Goal: Task Accomplishment & Management: Complete application form

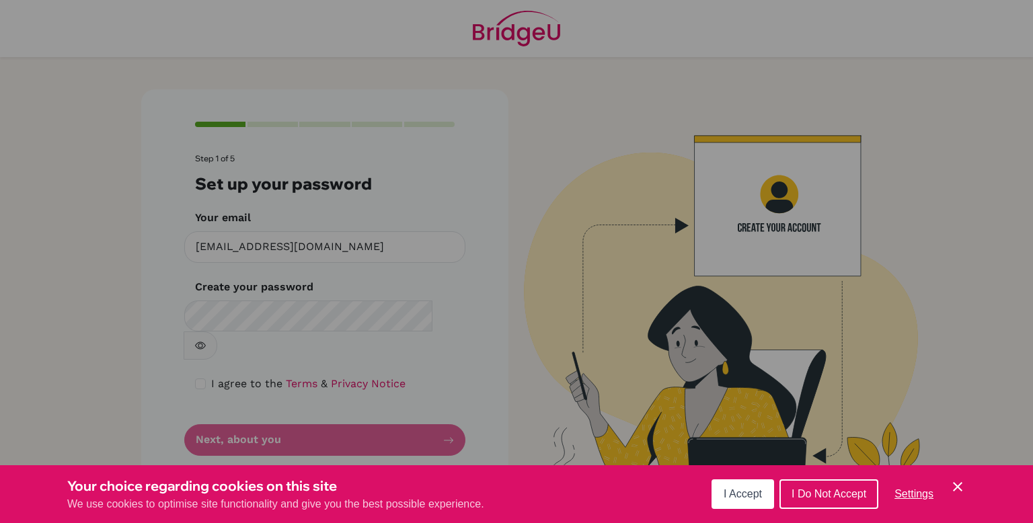
click at [747, 499] on span "I Accept" at bounding box center [743, 493] width 38 height 11
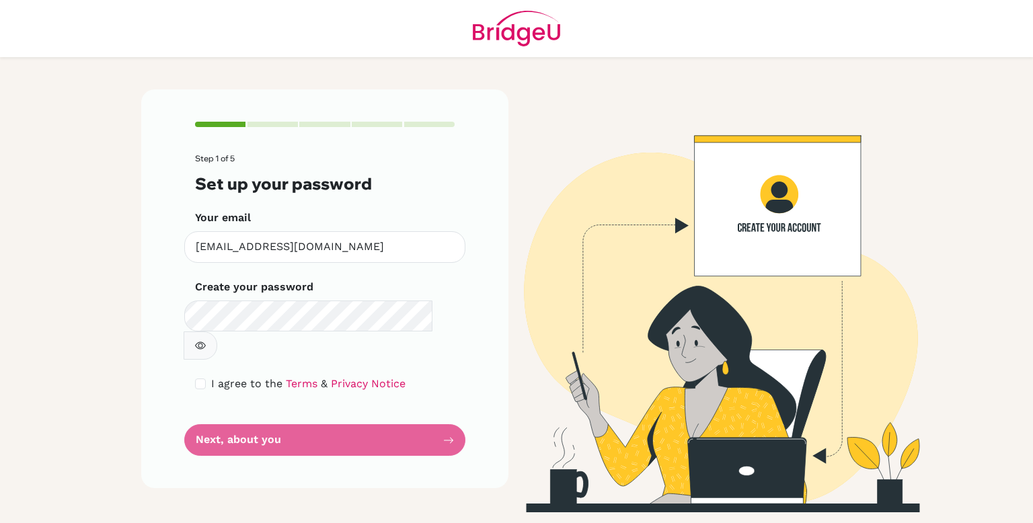
click at [371, 420] on form "Step 1 of 5 Set up your password Your email [EMAIL_ADDRESS][DOMAIN_NAME] Invali…" at bounding box center [325, 305] width 260 height 302
click at [371, 416] on form "Step 1 of 5 Set up your password Your email [EMAIL_ADDRESS][DOMAIN_NAME] Invali…" at bounding box center [325, 305] width 260 height 302
click at [426, 412] on form "Step 1 of 5 Set up your password Your email [EMAIL_ADDRESS][DOMAIN_NAME] Invali…" at bounding box center [325, 305] width 260 height 302
click at [217, 332] on button "button" at bounding box center [201, 346] width 34 height 28
click at [364, 405] on form "Step 1 of 5 Set up your password Your email [EMAIL_ADDRESS][DOMAIN_NAME] Invali…" at bounding box center [325, 305] width 260 height 302
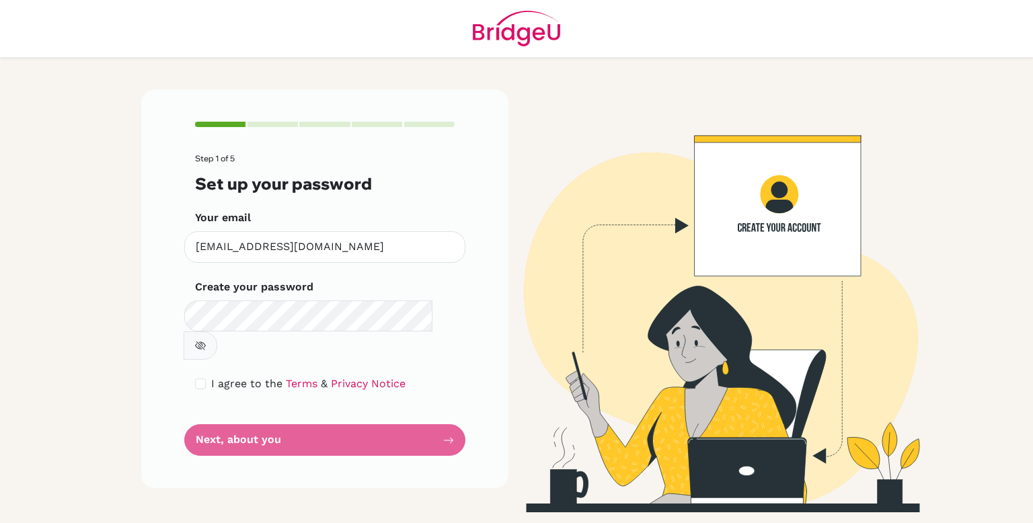
click at [278, 416] on form "Step 1 of 5 Set up your password Your email [EMAIL_ADDRESS][DOMAIN_NAME] Invali…" at bounding box center [325, 305] width 260 height 302
click at [310, 418] on form "Step 1 of 5 Set up your password Your email [EMAIL_ADDRESS][DOMAIN_NAME] Invali…" at bounding box center [325, 305] width 260 height 302
click at [309, 415] on form "Step 1 of 5 Set up your password Your email [EMAIL_ADDRESS][DOMAIN_NAME] Invali…" at bounding box center [325, 305] width 260 height 302
click at [296, 377] on link "Terms" at bounding box center [302, 383] width 32 height 13
click at [246, 413] on form "Step 1 of 5 Set up your password Your email [EMAIL_ADDRESS][DOMAIN_NAME] Invali…" at bounding box center [325, 305] width 260 height 302
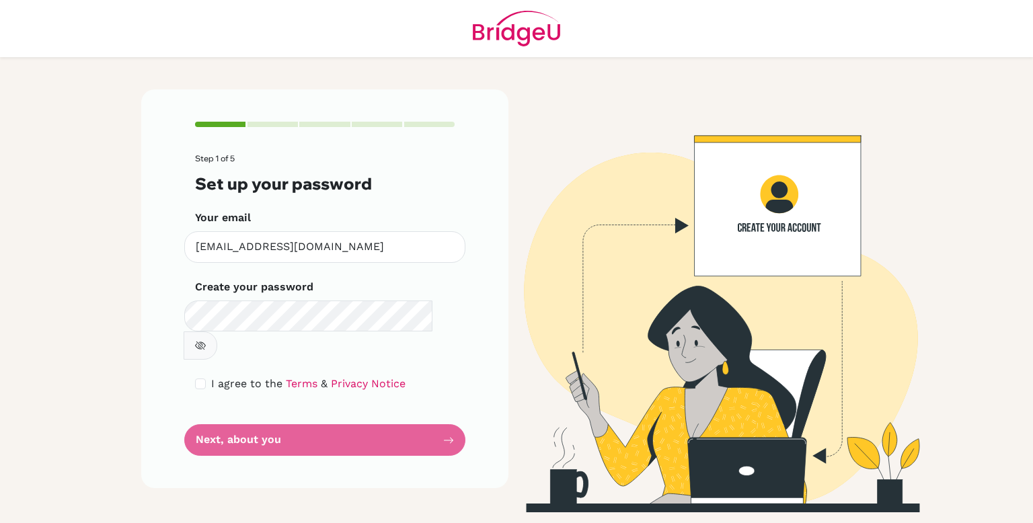
click at [247, 413] on form "Step 1 of 5 Set up your password Your email [EMAIL_ADDRESS][DOMAIN_NAME] Invali…" at bounding box center [325, 305] width 260 height 302
click at [206, 340] on icon "button" at bounding box center [200, 345] width 11 height 11
click at [432, 420] on form "Step 1 of 5 Set up your password Your email [EMAIL_ADDRESS][DOMAIN_NAME] Invali…" at bounding box center [325, 305] width 260 height 302
click at [432, 414] on form "Step 1 of 5 Set up your password Your email [EMAIL_ADDRESS][DOMAIN_NAME] Invali…" at bounding box center [325, 305] width 260 height 302
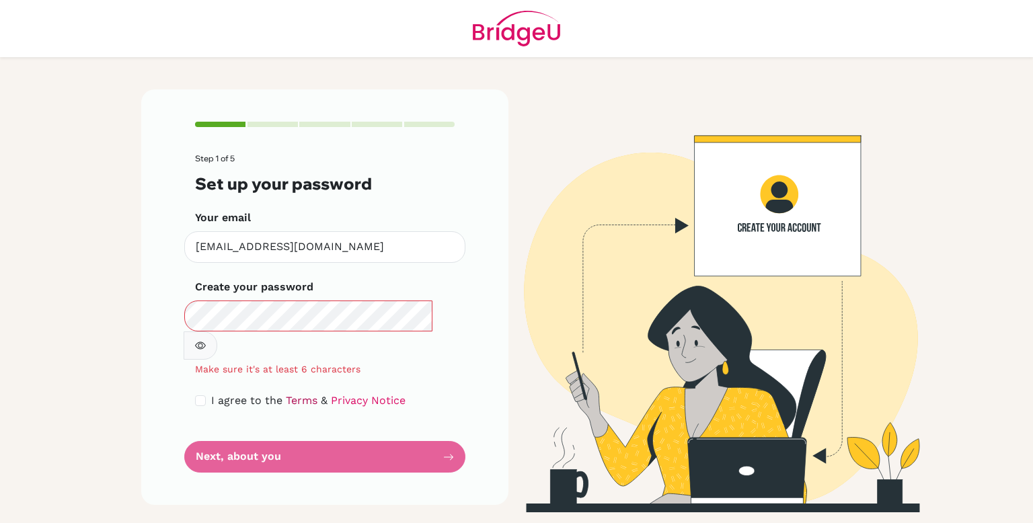
click at [295, 394] on link "Terms" at bounding box center [302, 400] width 32 height 13
click at [217, 332] on button "button" at bounding box center [201, 346] width 34 height 28
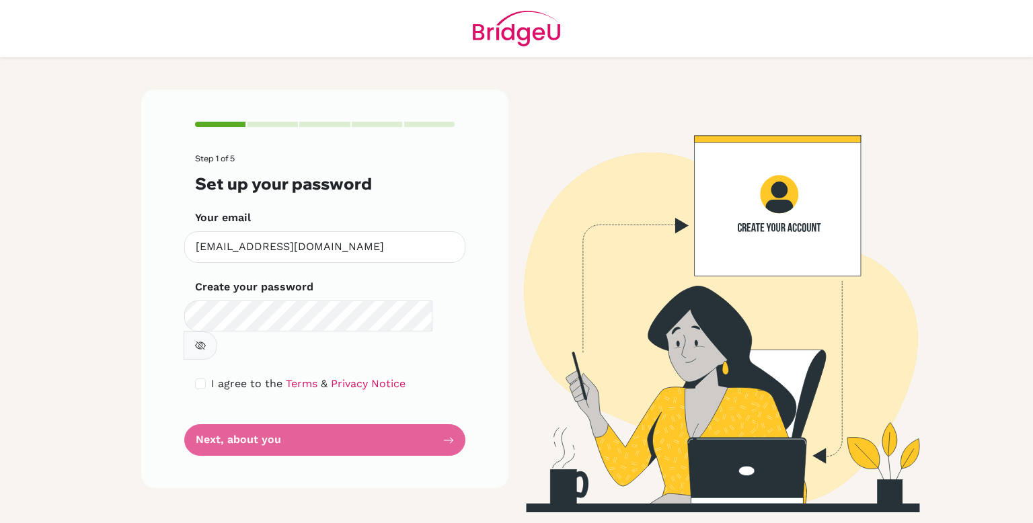
click at [217, 332] on button "button" at bounding box center [201, 346] width 34 height 28
click at [431, 406] on form "Step 1 of 5 Set up your password Your email [EMAIL_ADDRESS][DOMAIN_NAME] Invali…" at bounding box center [325, 305] width 260 height 302
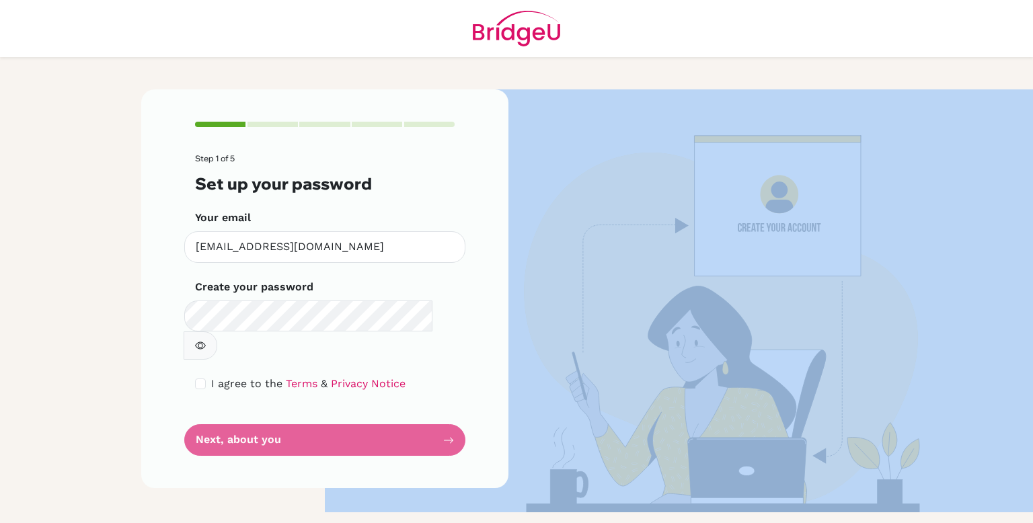
click at [431, 406] on form "Step 1 of 5 Set up your password Your email [EMAIL_ADDRESS][DOMAIN_NAME] Invali…" at bounding box center [325, 305] width 260 height 302
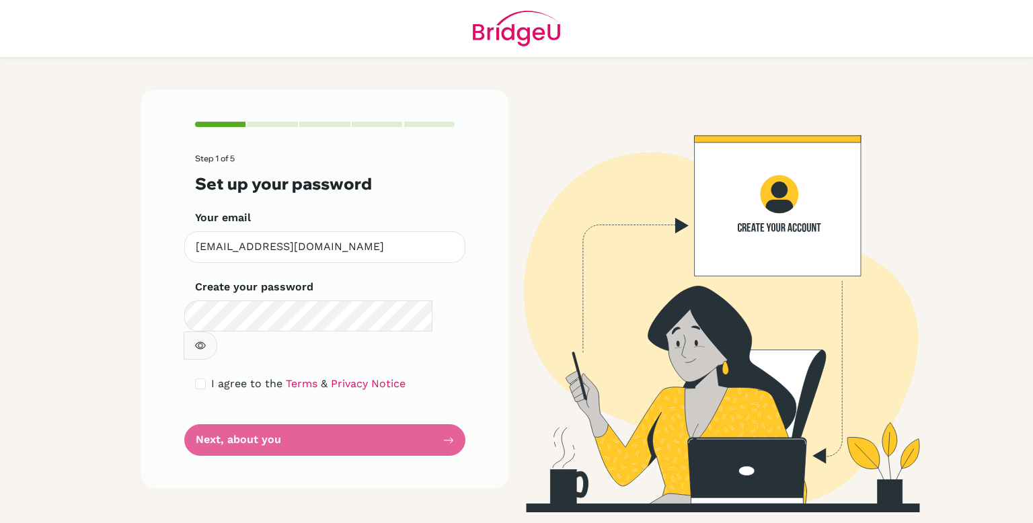
click at [431, 405] on form "Step 1 of 5 Set up your password Your email [EMAIL_ADDRESS][DOMAIN_NAME] Invali…" at bounding box center [325, 305] width 260 height 302
click at [255, 410] on form "Step 1 of 5 Set up your password Your email [EMAIL_ADDRESS][DOMAIN_NAME] Invali…" at bounding box center [325, 305] width 260 height 302
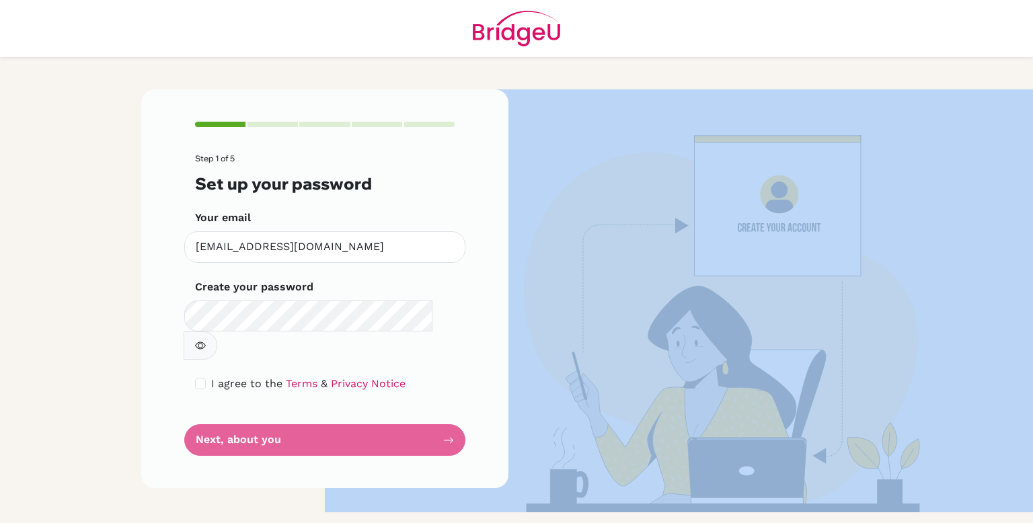
click at [255, 410] on form "Step 1 of 5 Set up your password Your email [EMAIL_ADDRESS][DOMAIN_NAME] Invali…" at bounding box center [325, 305] width 260 height 302
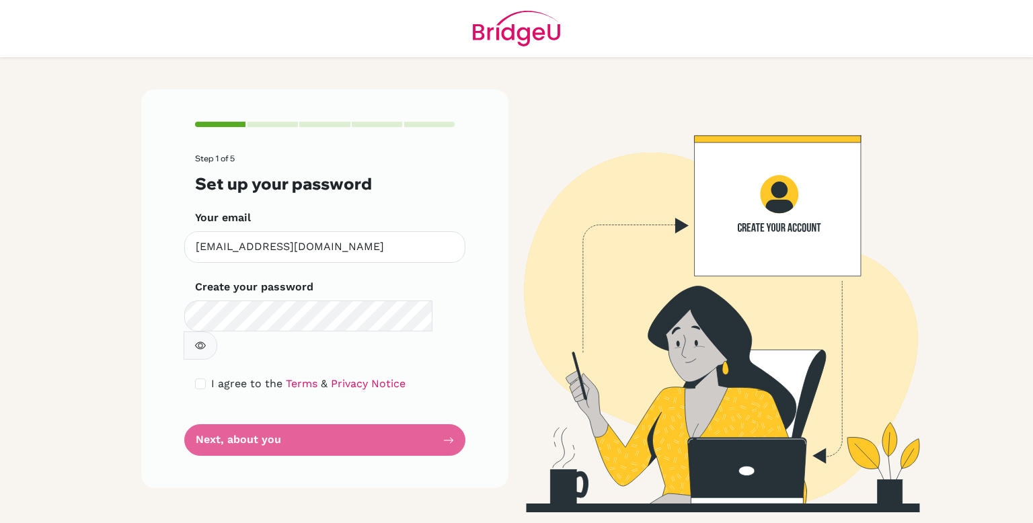
click at [255, 410] on form "Step 1 of 5 Set up your password Your email [EMAIL_ADDRESS][DOMAIN_NAME] Invali…" at bounding box center [325, 305] width 260 height 302
click at [364, 396] on form "Step 1 of 5 Set up your password Your email [EMAIL_ADDRESS][DOMAIN_NAME] Invali…" at bounding box center [325, 305] width 260 height 302
click at [206, 340] on icon "button" at bounding box center [200, 345] width 11 height 11
click at [250, 403] on form "Step 1 of 5 Set up your password Your email [EMAIL_ADDRESS][DOMAIN_NAME] Invali…" at bounding box center [325, 305] width 260 height 302
click at [332, 408] on form "Step 1 of 5 Set up your password Your email [EMAIL_ADDRESS][DOMAIN_NAME] Invali…" at bounding box center [325, 305] width 260 height 302
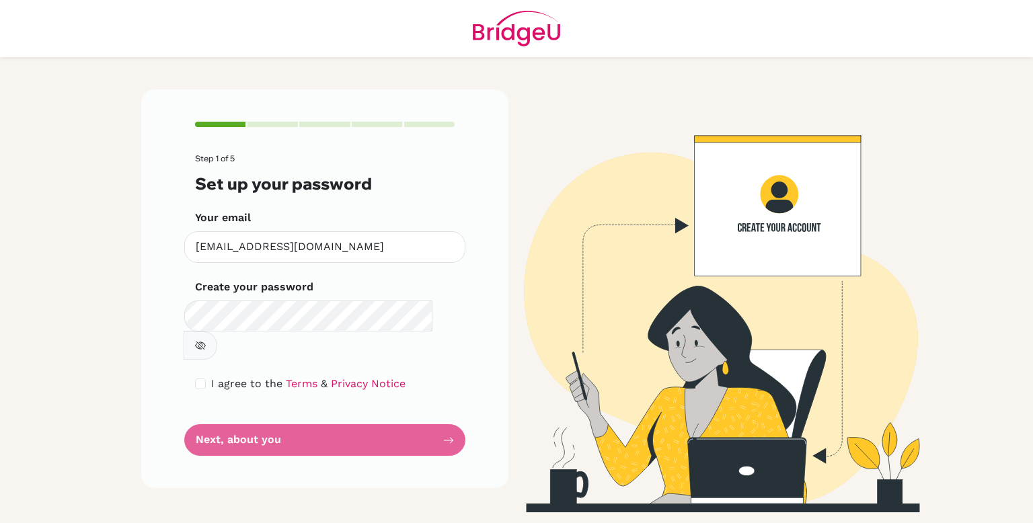
click at [360, 403] on form "Step 1 of 5 Set up your password Your email [EMAIL_ADDRESS][DOMAIN_NAME] Invali…" at bounding box center [325, 305] width 260 height 302
click at [206, 340] on icon "button" at bounding box center [200, 345] width 11 height 11
click at [345, 411] on form "Step 1 of 5 Set up your password Your email [EMAIL_ADDRESS][DOMAIN_NAME] Invali…" at bounding box center [325, 305] width 260 height 302
click at [352, 412] on form "Step 1 of 5 Set up your password Your email [EMAIL_ADDRESS][DOMAIN_NAME] Invali…" at bounding box center [325, 305] width 260 height 302
click at [332, 419] on form "Step 1 of 5 Set up your password Your email [EMAIL_ADDRESS][DOMAIN_NAME] Invali…" at bounding box center [325, 305] width 260 height 302
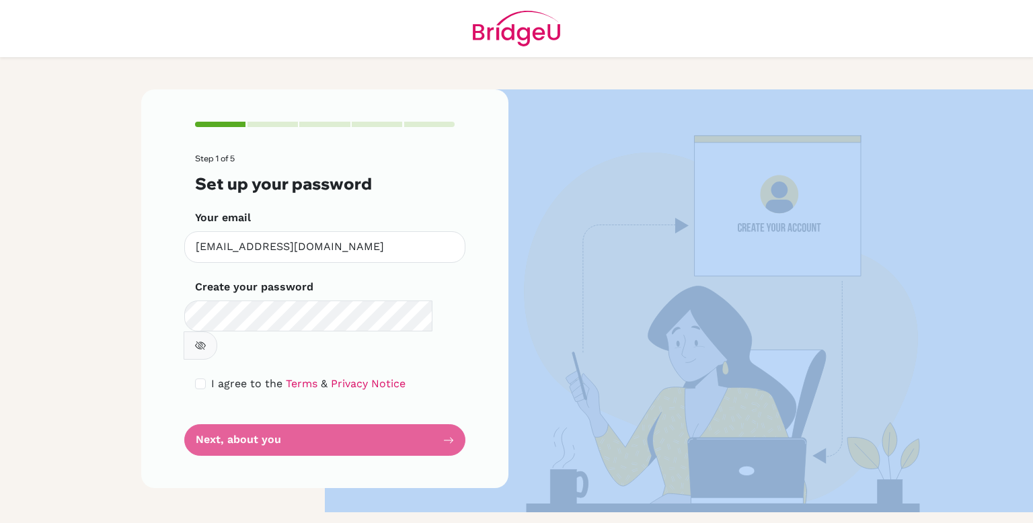
click at [332, 419] on form "Step 1 of 5 Set up your password Your email [EMAIL_ADDRESS][DOMAIN_NAME] Invali…" at bounding box center [325, 305] width 260 height 302
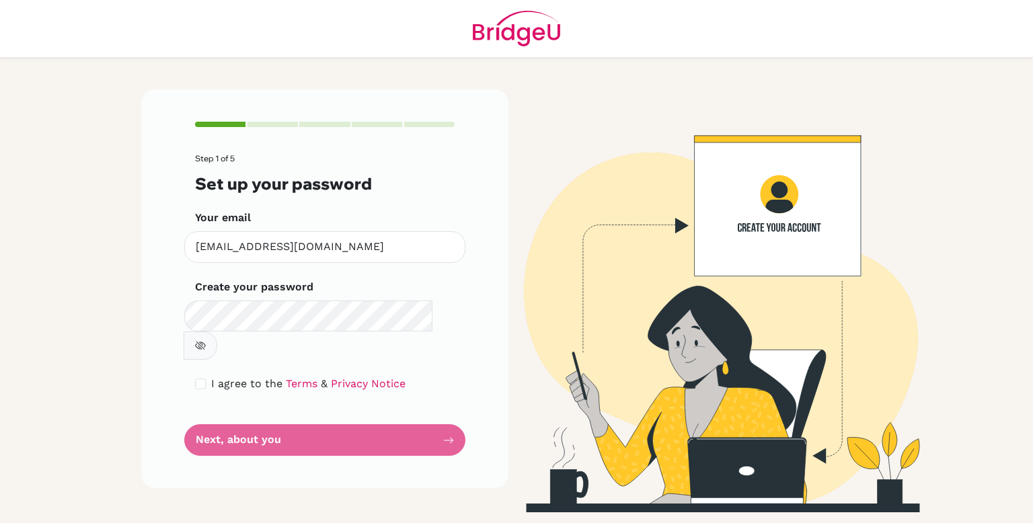
click at [332, 414] on form "Step 1 of 5 Set up your password Your email [EMAIL_ADDRESS][DOMAIN_NAME] Invali…" at bounding box center [325, 305] width 260 height 302
click at [289, 377] on link "Terms" at bounding box center [302, 383] width 32 height 13
click at [217, 332] on button "button" at bounding box center [201, 346] width 34 height 28
click at [396, 419] on form "Step 1 of 5 Set up your password Your email [EMAIL_ADDRESS][DOMAIN_NAME] Invali…" at bounding box center [325, 305] width 260 height 302
click at [291, 377] on link "Terms" at bounding box center [302, 383] width 32 height 13
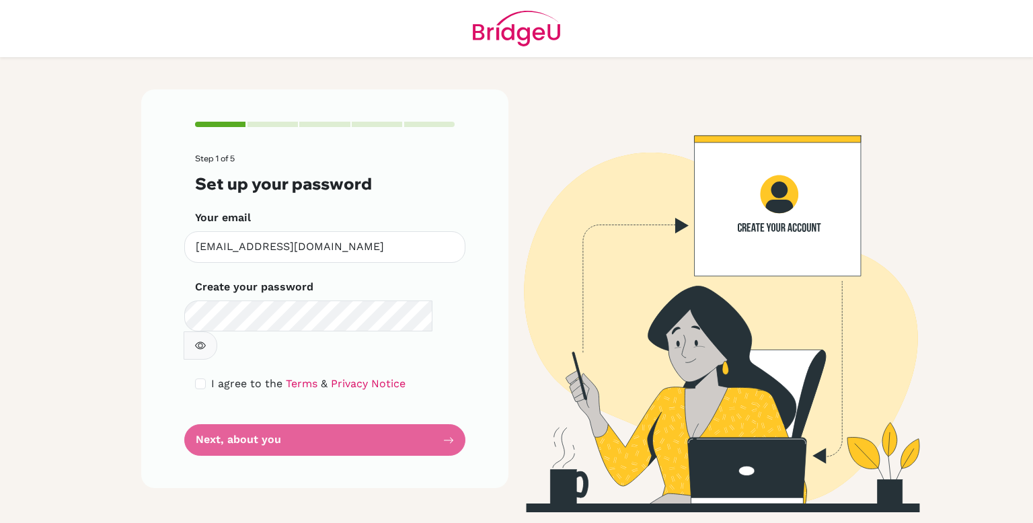
click at [405, 434] on div "Step 1 of 5 Set up your password Your email [EMAIL_ADDRESS][DOMAIN_NAME] Invali…" at bounding box center [324, 288] width 367 height 399
click at [402, 423] on form "Step 1 of 5 Set up your password Your email [EMAIL_ADDRESS][DOMAIN_NAME] Invali…" at bounding box center [325, 305] width 260 height 302
click at [199, 379] on input "checkbox" at bounding box center [200, 384] width 11 height 11
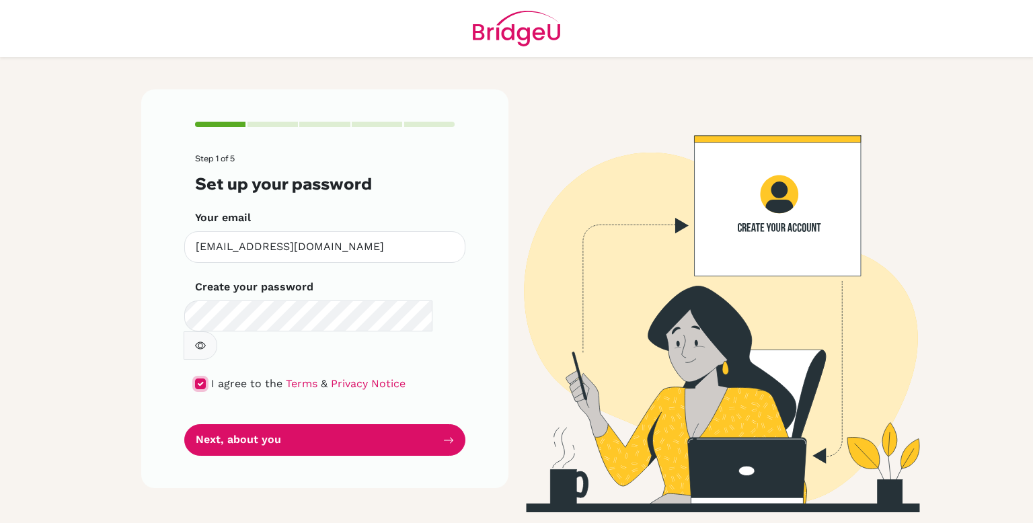
click at [199, 379] on input "checkbox" at bounding box center [200, 384] width 11 height 11
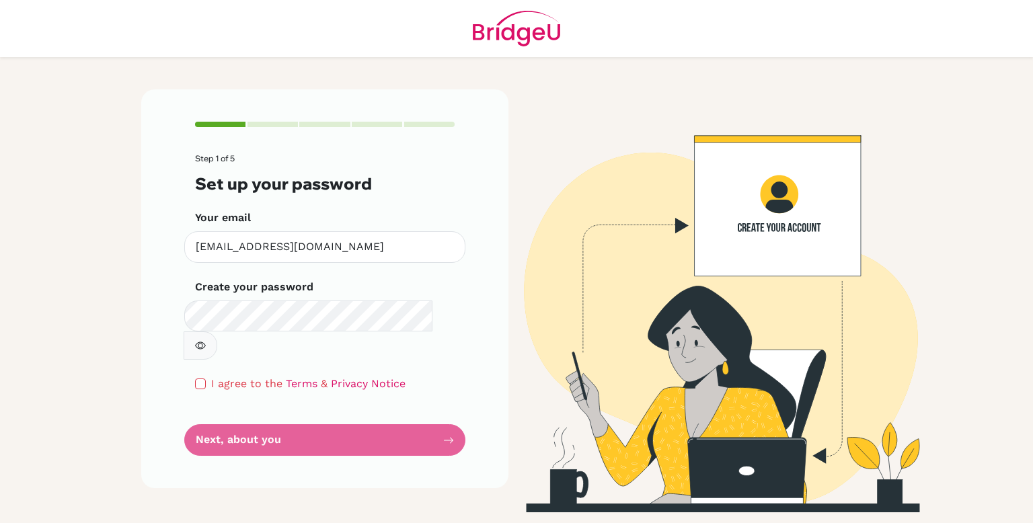
click at [243, 375] on form "Step 1 of 5 Set up your password Your email [EMAIL_ADDRESS][DOMAIN_NAME] Invali…" at bounding box center [325, 305] width 260 height 302
click at [198, 379] on input "checkbox" at bounding box center [200, 384] width 11 height 11
checkbox input "true"
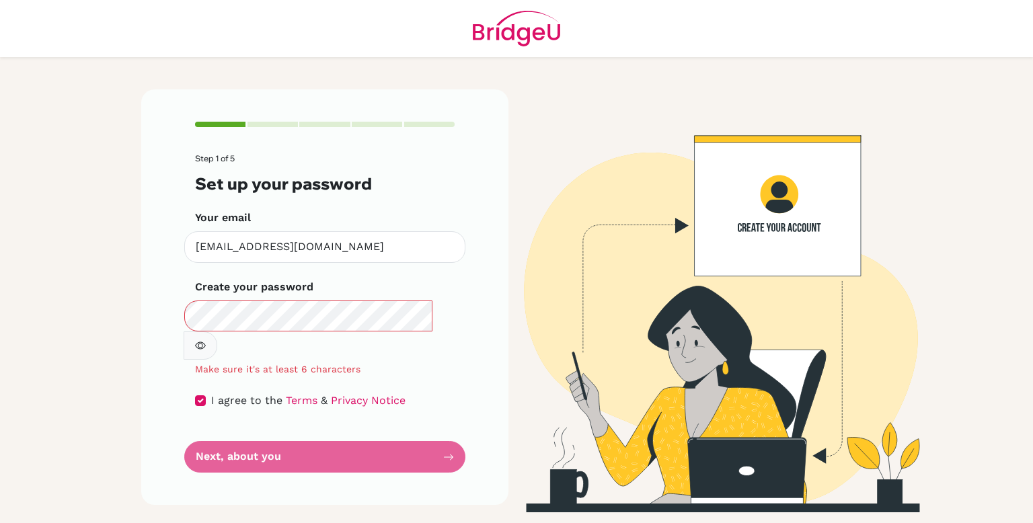
click at [206, 340] on icon "button" at bounding box center [200, 345] width 11 height 11
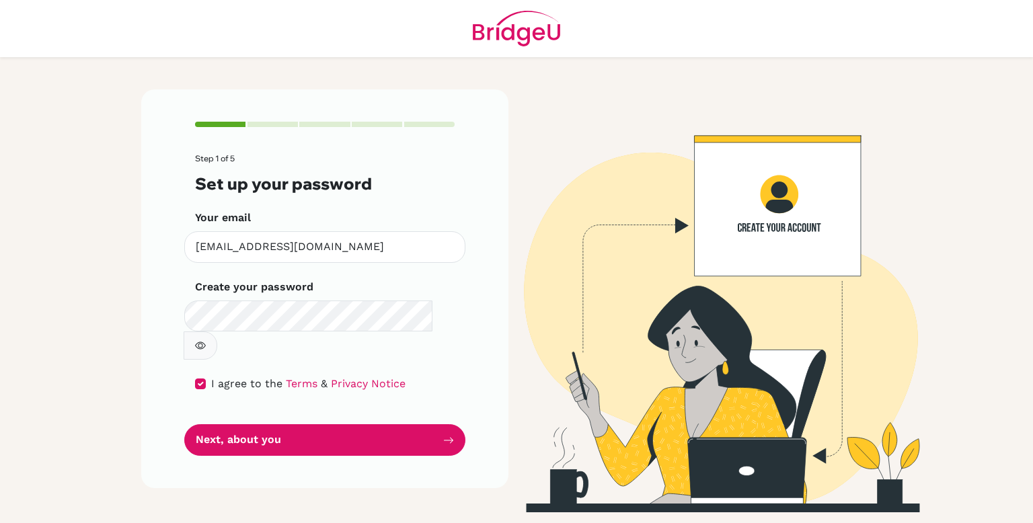
click at [206, 340] on icon "button" at bounding box center [200, 345] width 11 height 11
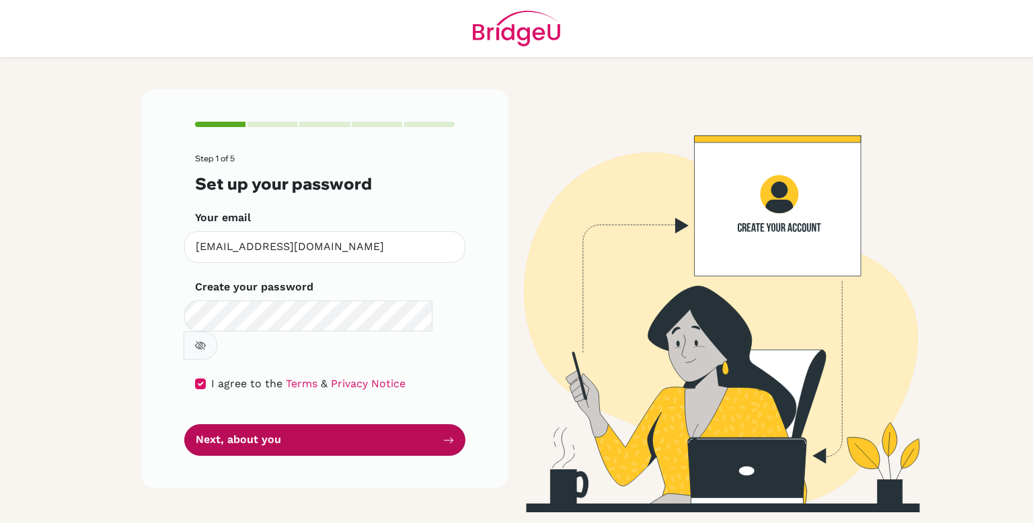
click at [325, 425] on button "Next, about you" at bounding box center [324, 441] width 281 height 32
